Goal: Find specific page/section: Find specific page/section

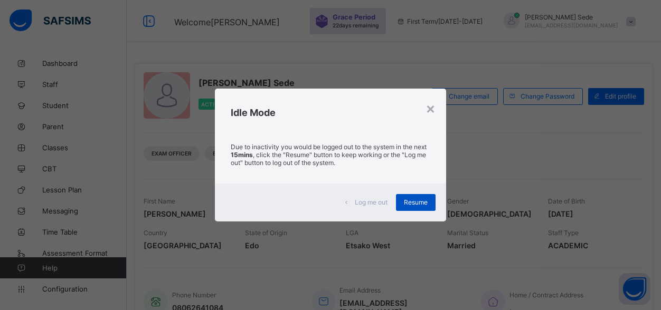
click at [409, 201] on span "Resume" at bounding box center [416, 203] width 24 height 8
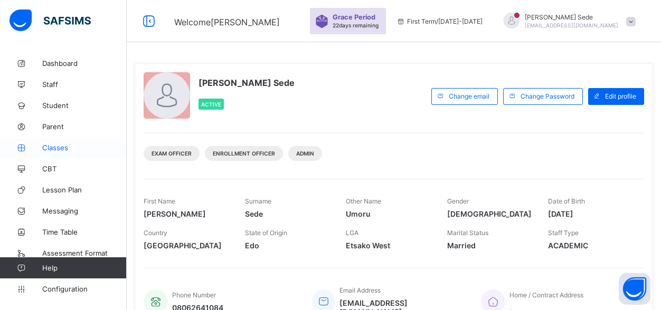
click at [59, 148] on span "Classes" at bounding box center [84, 148] width 84 height 8
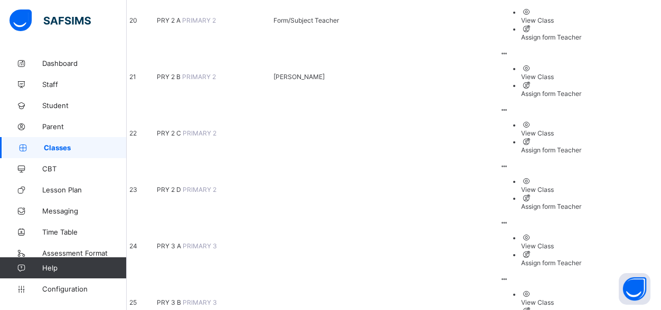
scroll to position [1232, 0]
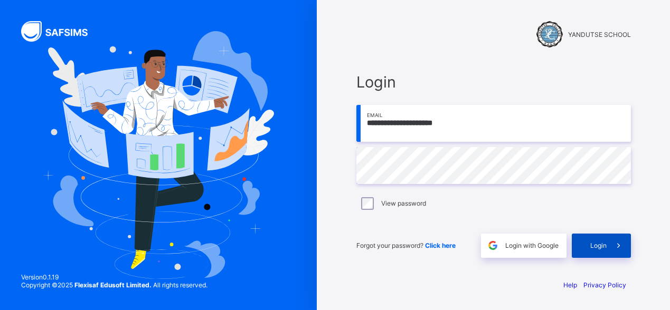
click at [599, 248] on span "Login" at bounding box center [598, 246] width 16 height 8
